Goal: Information Seeking & Learning: Learn about a topic

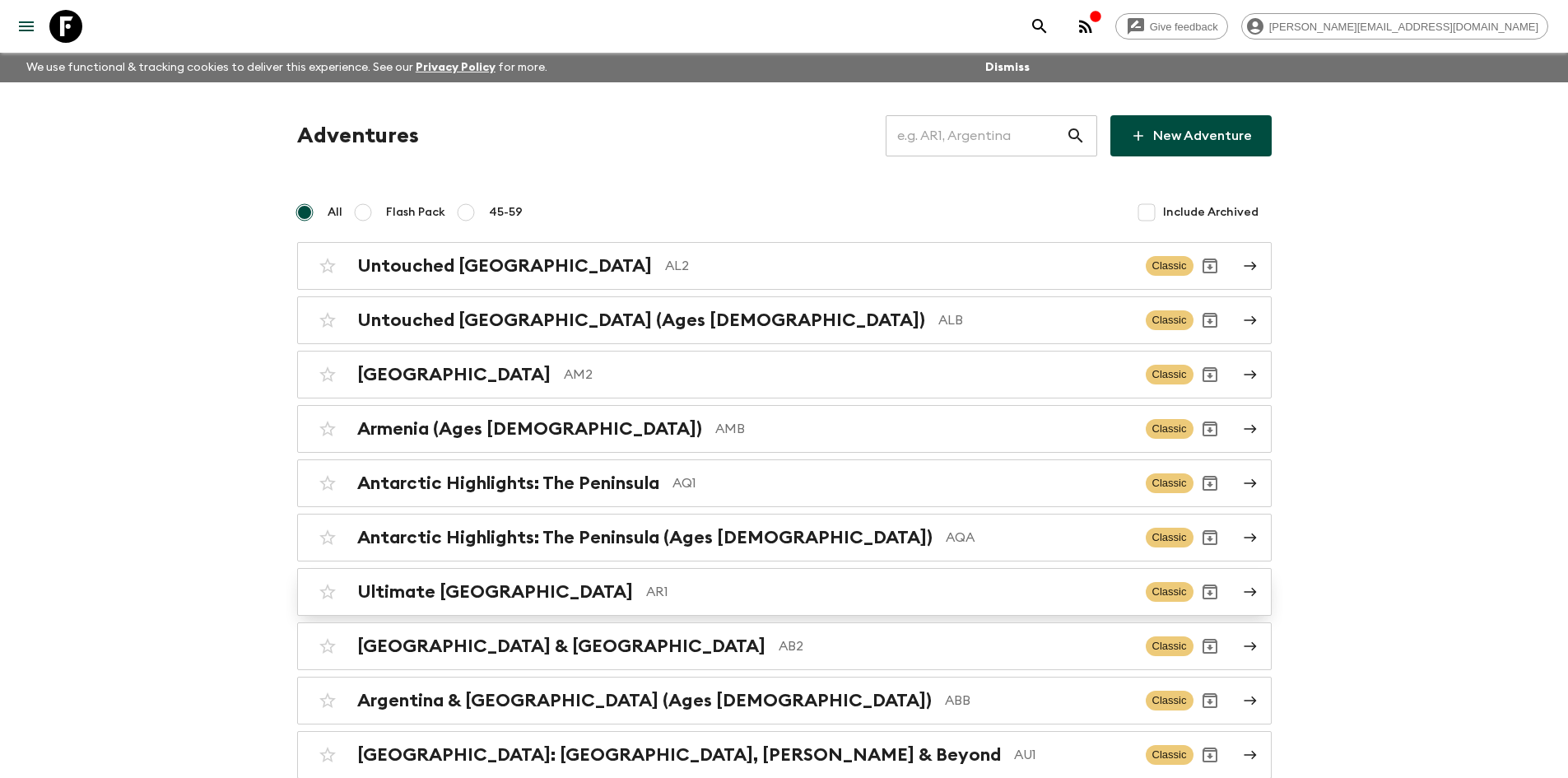
click at [527, 581] on div "Ultimate Argentina AR1 Classic" at bounding box center [752, 593] width 882 height 33
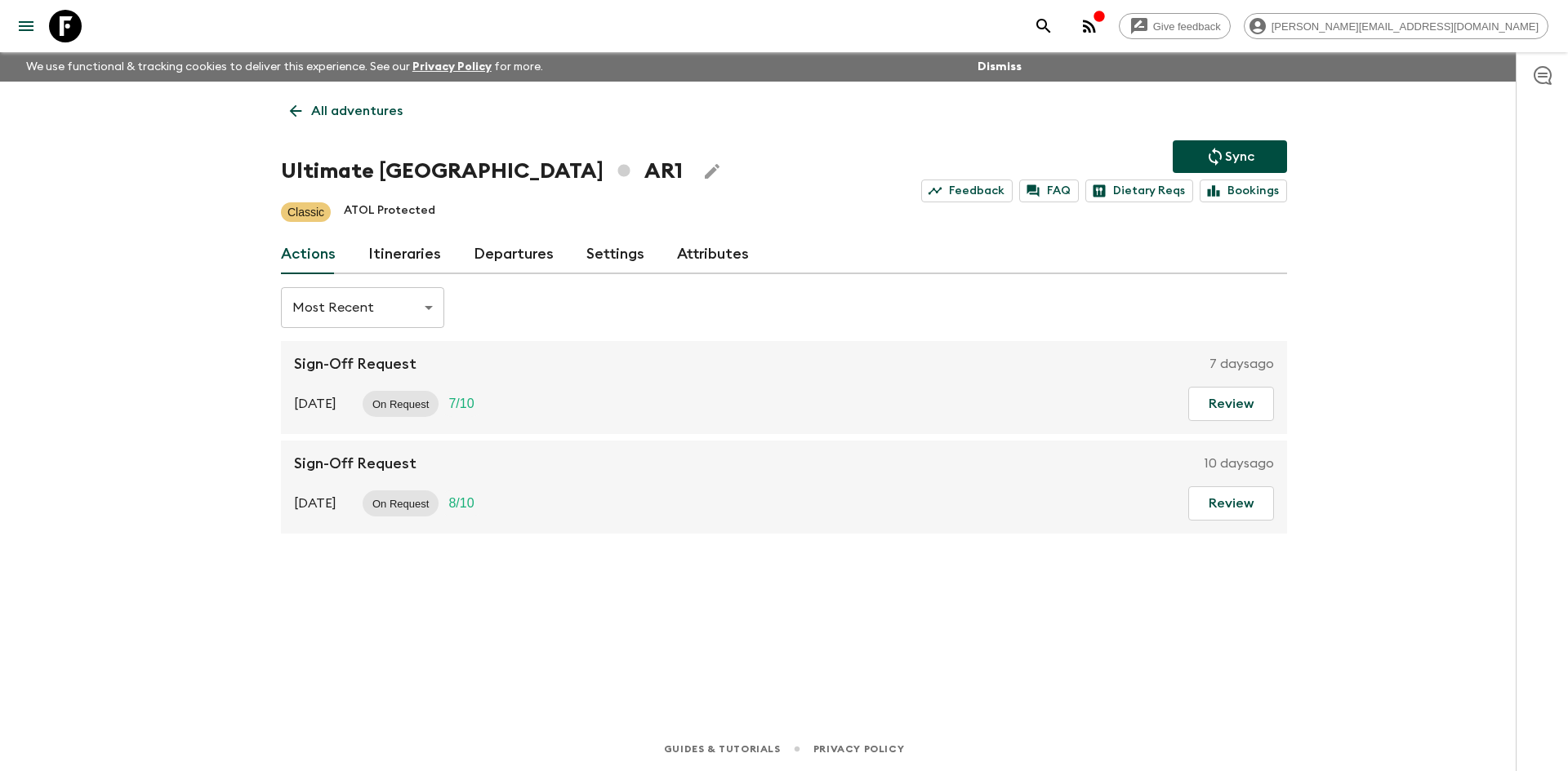
click at [412, 252] on link "Itineraries" at bounding box center [404, 254] width 73 height 39
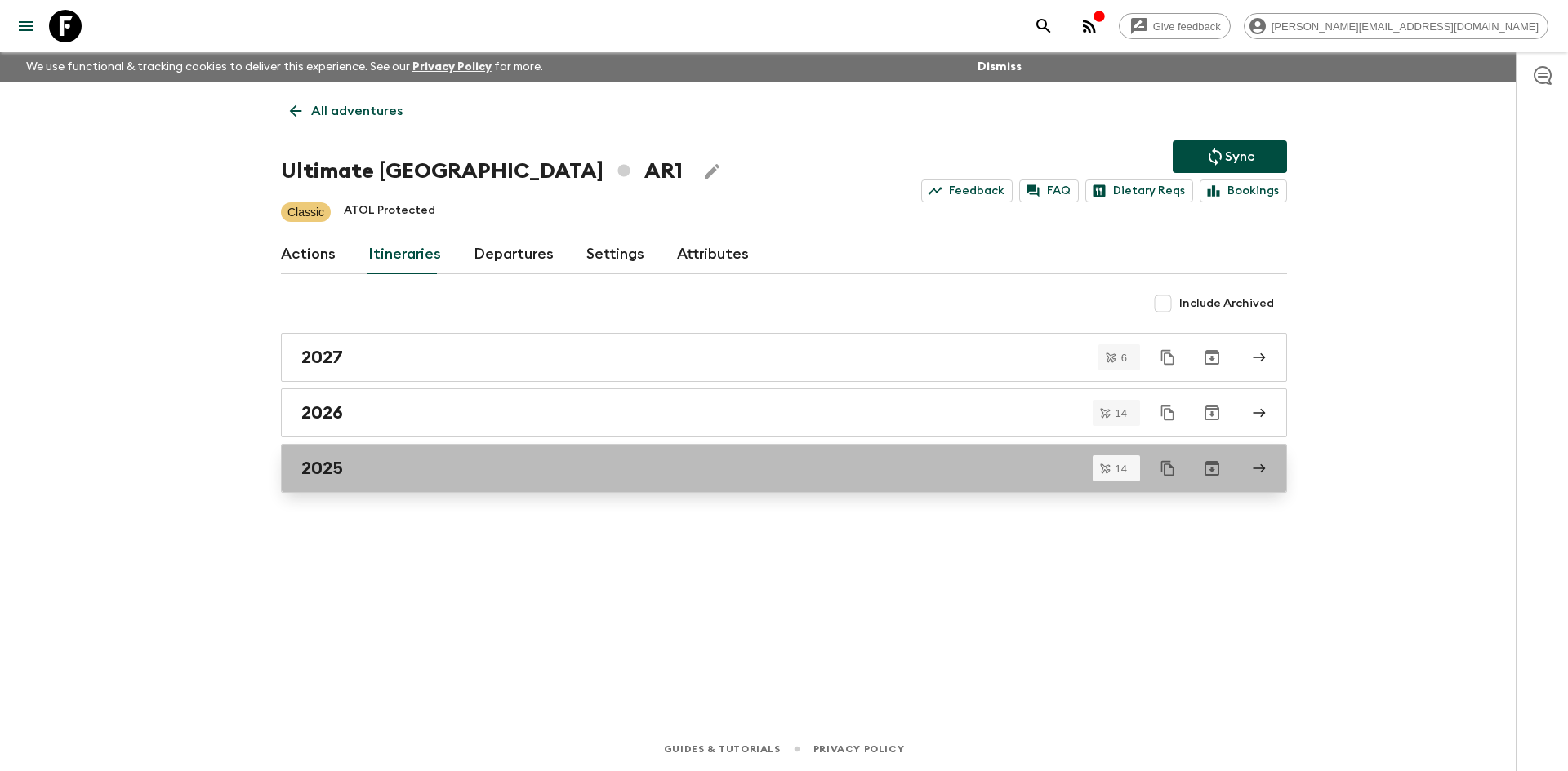
click at [317, 475] on h2 "2025" at bounding box center [321, 468] width 42 height 21
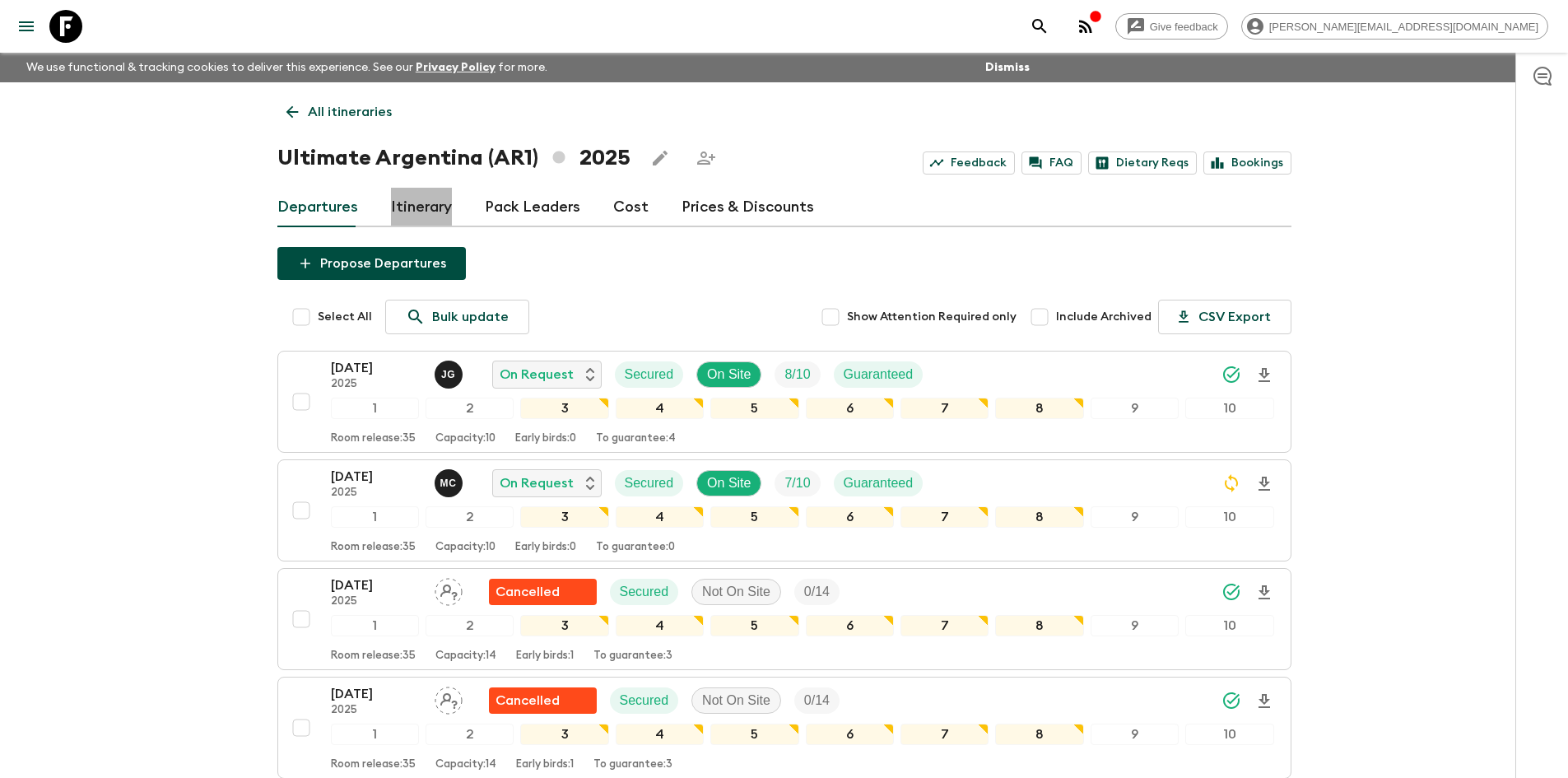
click at [410, 215] on link "Itinerary" at bounding box center [422, 207] width 60 height 39
